Goal: Complete application form: Complete application form

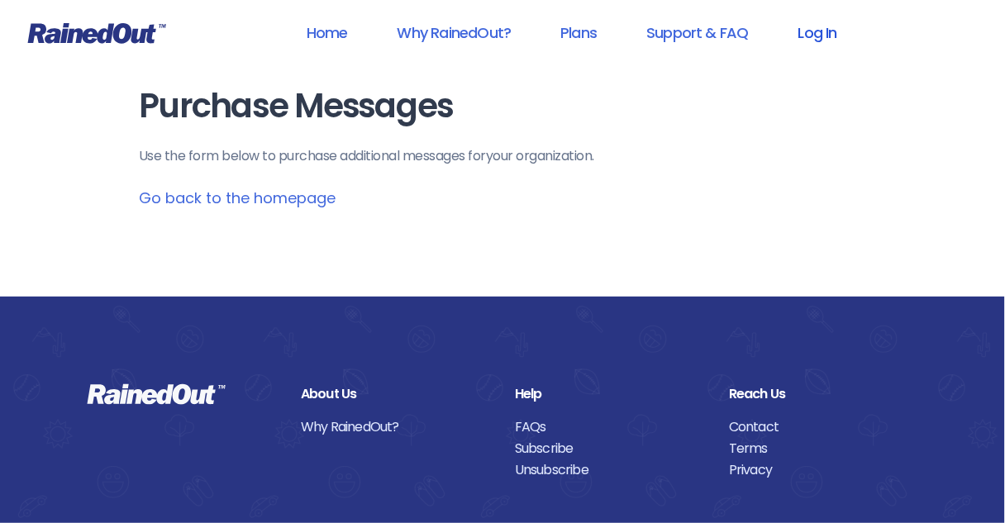
click at [813, 35] on link "Log In" at bounding box center [818, 32] width 82 height 37
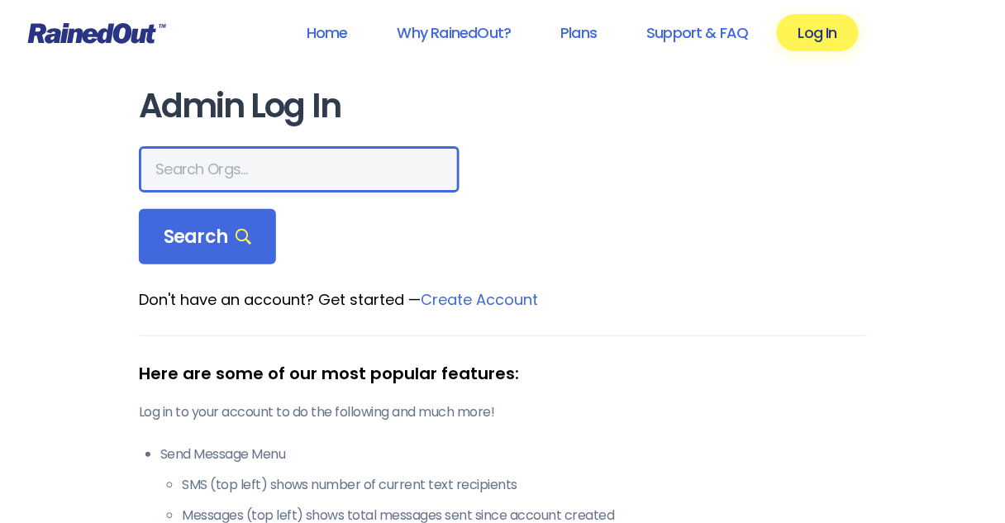
click at [240, 167] on input "text" at bounding box center [299, 169] width 321 height 46
type input "[DEMOGRAPHIC_DATA]"
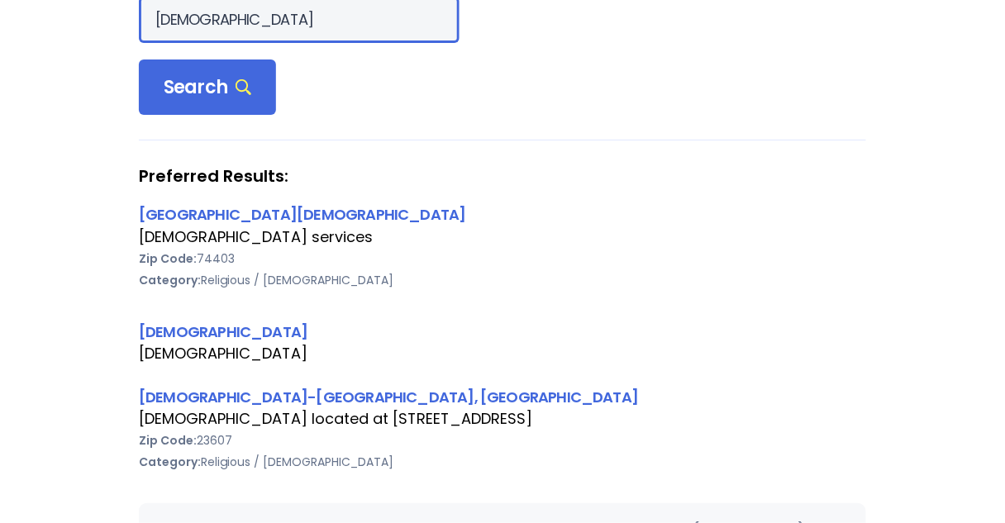
scroll to position [198, 0]
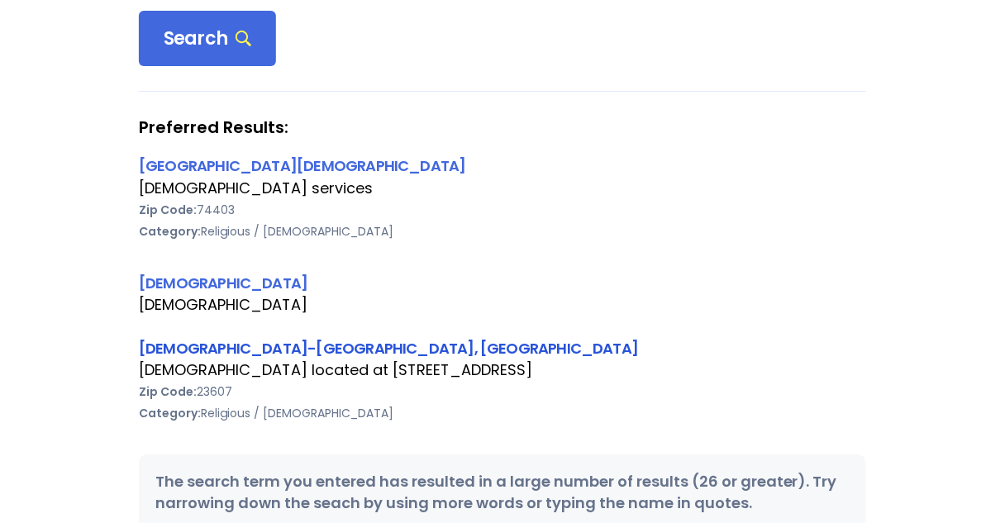
click at [248, 350] on link "[DEMOGRAPHIC_DATA]-[GEOGRAPHIC_DATA], [GEOGRAPHIC_DATA]" at bounding box center [388, 348] width 499 height 21
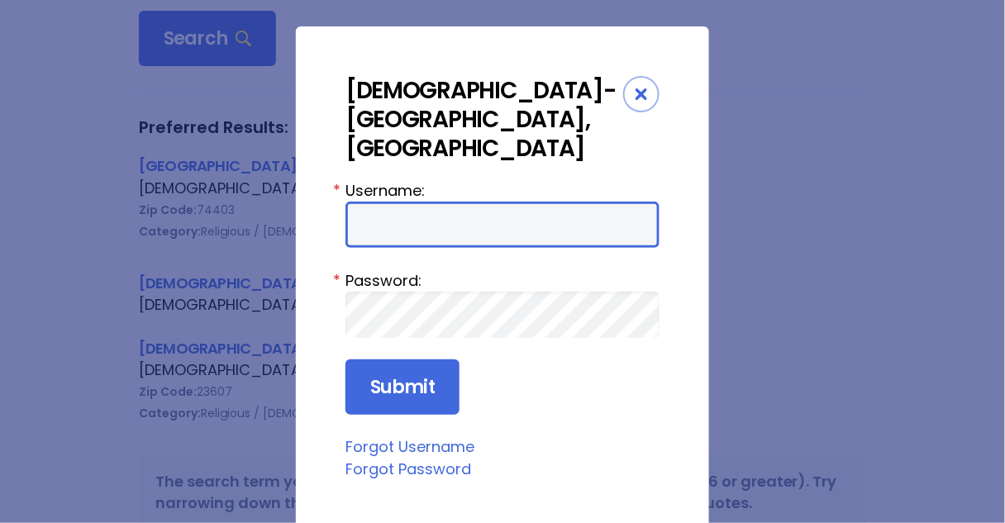
type input "Preston954"
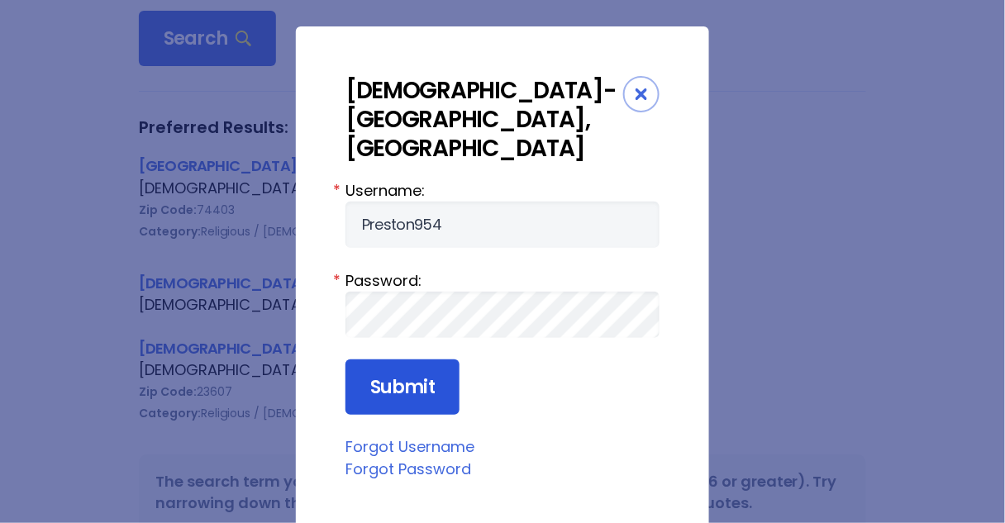
click at [386, 359] on input "Submit" at bounding box center [402, 387] width 114 height 56
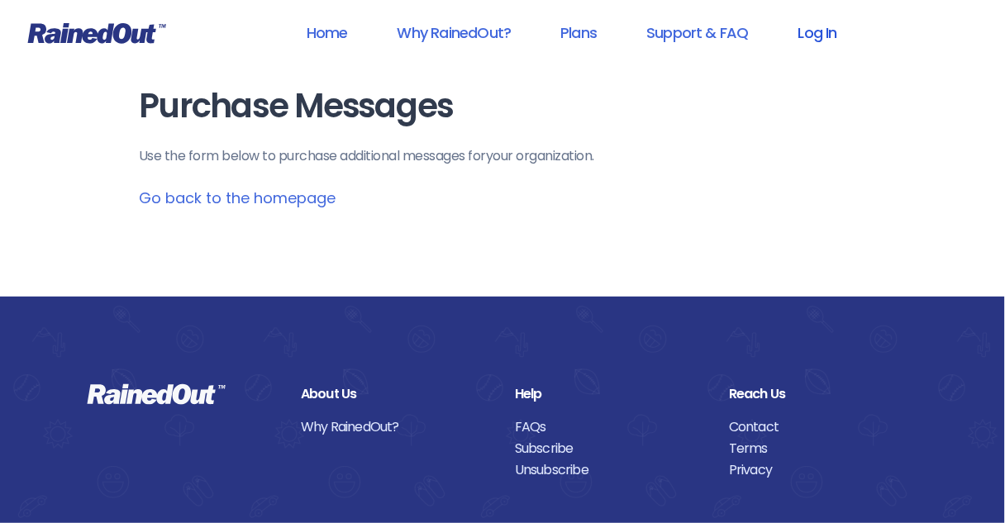
click at [811, 35] on link "Log In" at bounding box center [818, 32] width 82 height 37
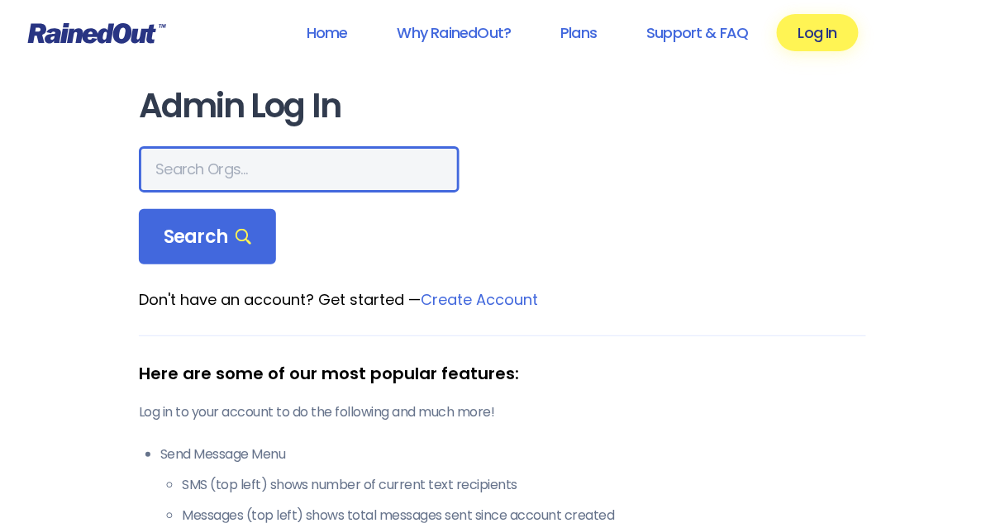
click at [288, 173] on input "text" at bounding box center [299, 169] width 321 height 46
type input "[DEMOGRAPHIC_DATA]"
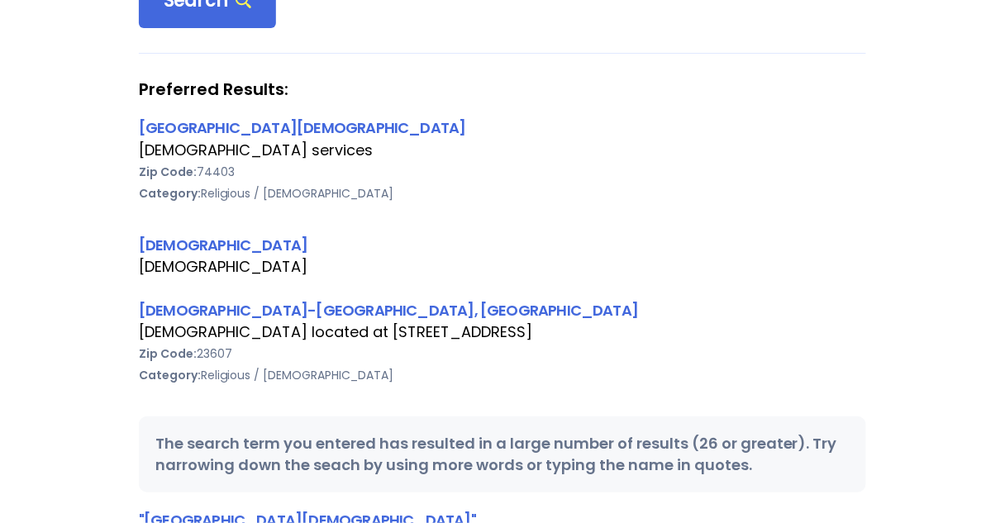
scroll to position [264, 0]
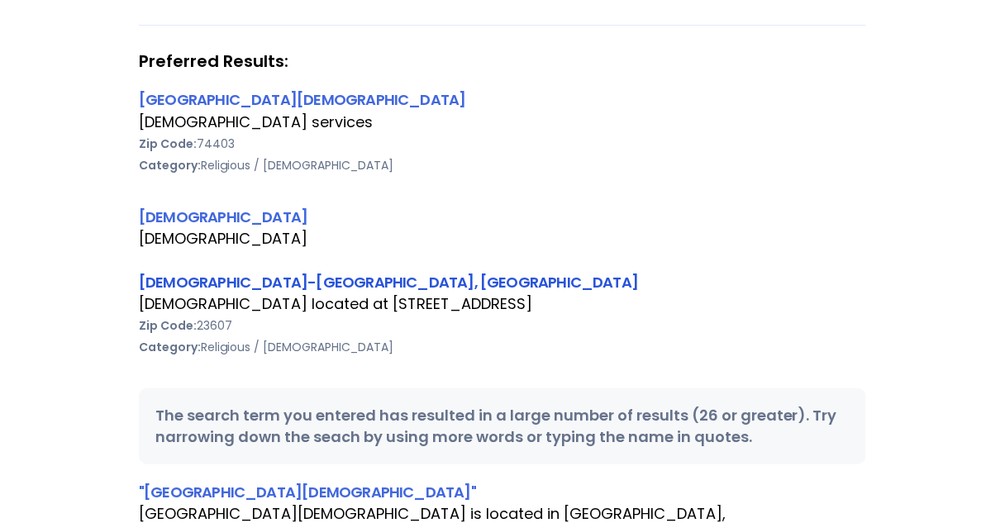
click at [209, 275] on link "[DEMOGRAPHIC_DATA]-[GEOGRAPHIC_DATA], [GEOGRAPHIC_DATA]" at bounding box center [388, 282] width 499 height 21
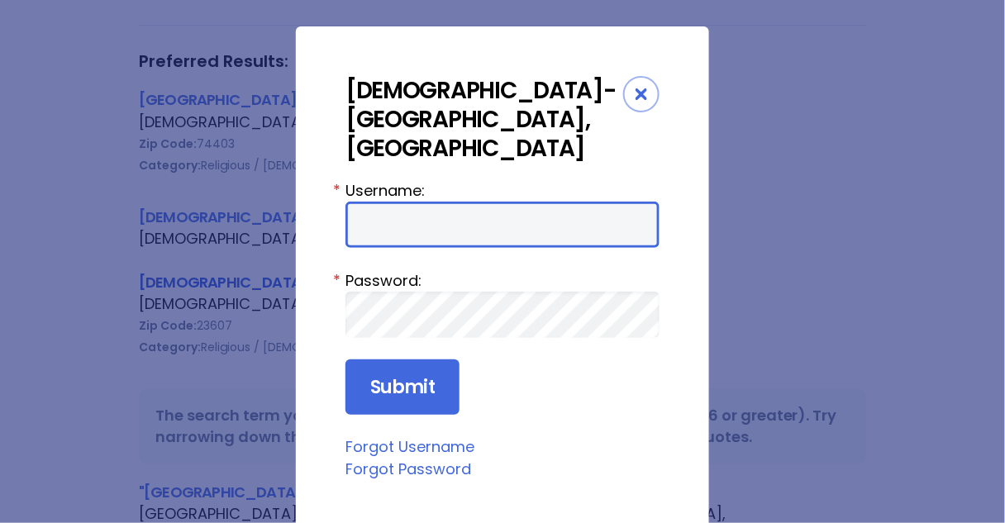
type input "Preston954"
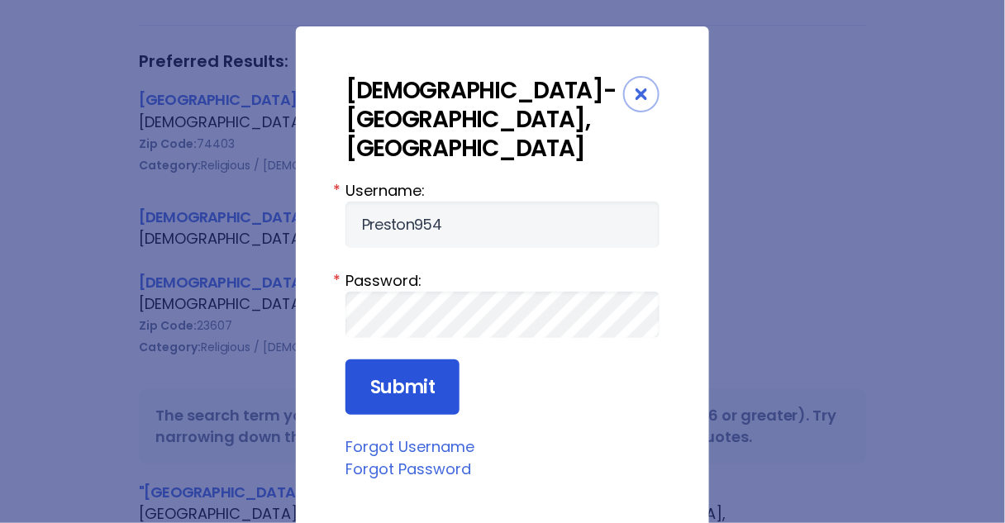
click at [382, 359] on input "Submit" at bounding box center [402, 387] width 114 height 56
